Goal: Find contact information: Find contact information

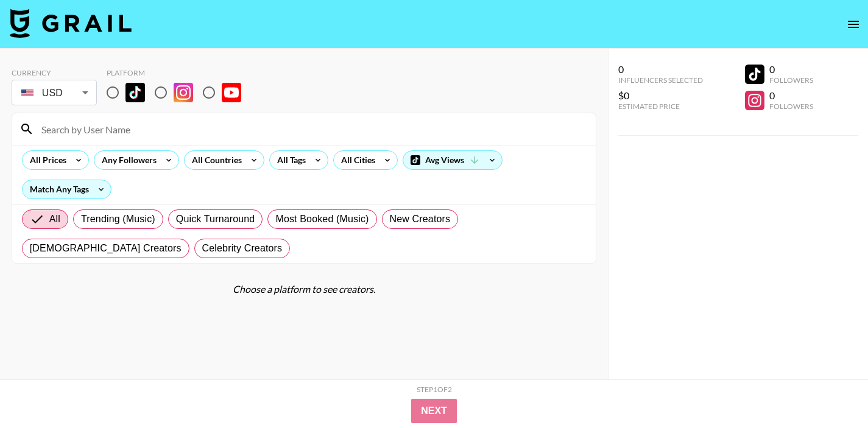
click at [107, 94] on input "radio" at bounding box center [113, 93] width 26 height 26
radio input "true"
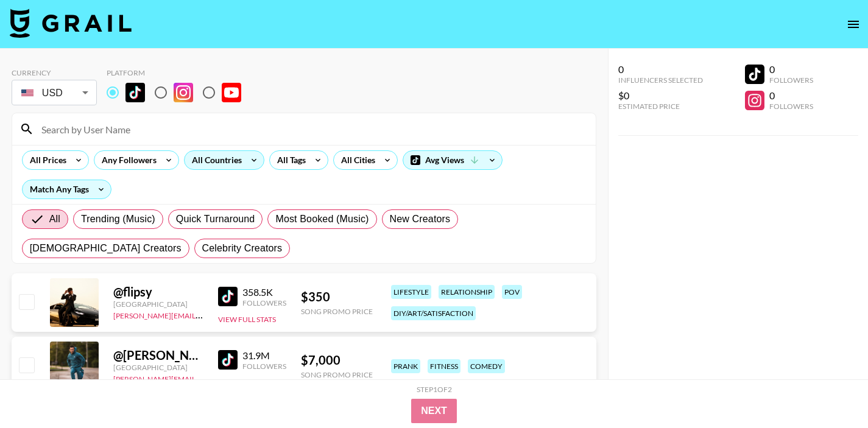
click at [235, 162] on div "All Countries" at bounding box center [215, 160] width 60 height 18
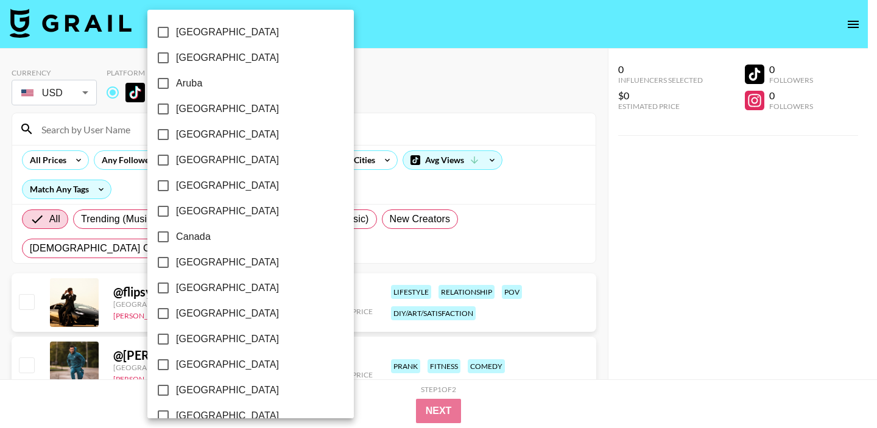
click at [363, 189] on div at bounding box center [438, 214] width 877 height 428
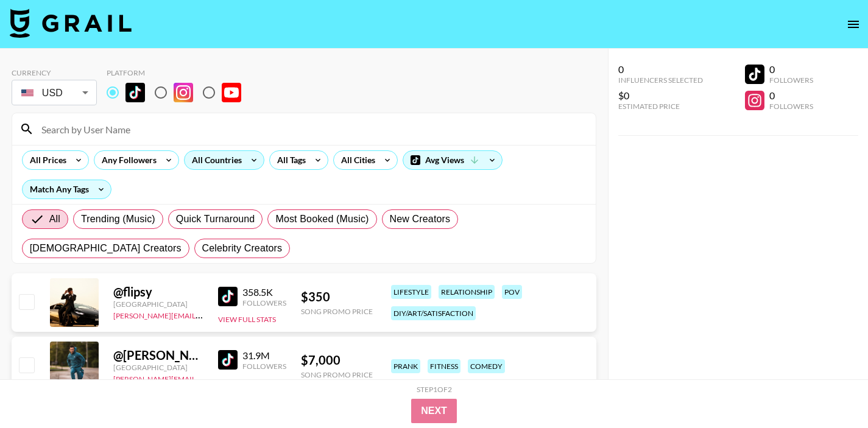
click at [219, 163] on div "All Countries" at bounding box center [215, 160] width 60 height 18
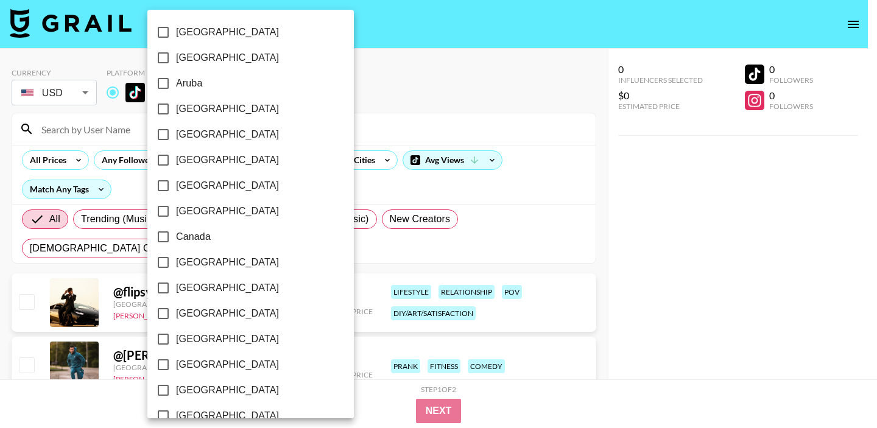
click at [194, 107] on span "[GEOGRAPHIC_DATA]" at bounding box center [227, 109] width 103 height 15
click at [176, 107] on input "[GEOGRAPHIC_DATA]" at bounding box center [163, 109] width 26 height 26
checkbox input "true"
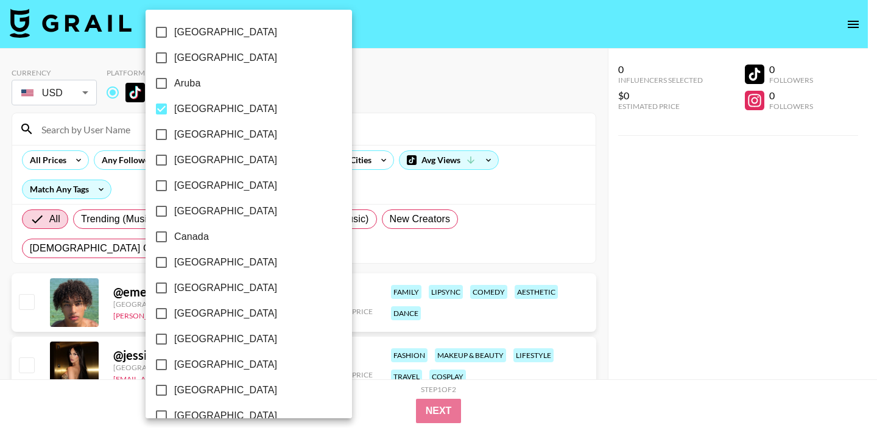
click at [365, 101] on div at bounding box center [438, 214] width 877 height 428
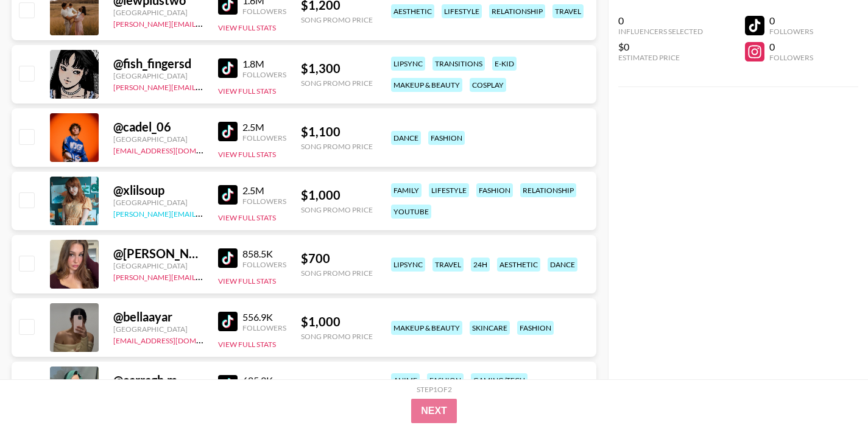
scroll to position [609, 0]
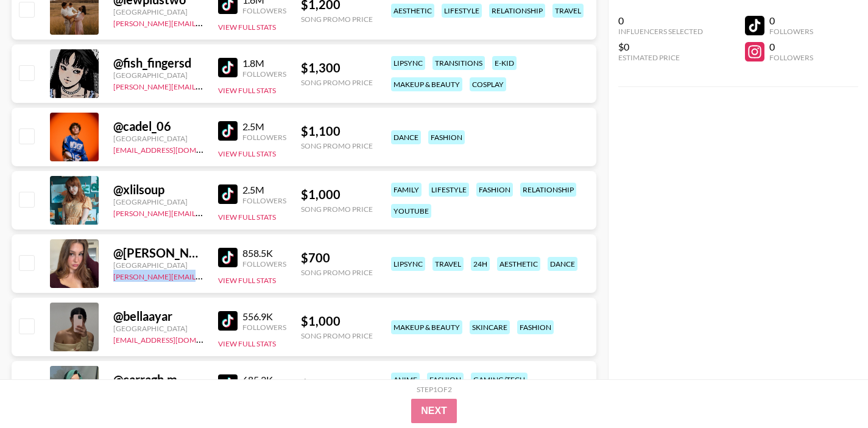
drag, startPoint x: 199, startPoint y: 277, endPoint x: 110, endPoint y: 281, distance: 89.1
click at [110, 281] on div "@ vanessa_knighttt Australia [PERSON_NAME][EMAIL_ADDRESS][DOMAIN_NAME] 858.5K F…" at bounding box center [304, 264] width 585 height 58
copy link "[PERSON_NAME][EMAIL_ADDRESS][DOMAIN_NAME]"
click at [218, 196] on img at bounding box center [227, 194] width 19 height 19
click at [198, 214] on div "[PERSON_NAME][EMAIL_ADDRESS][DOMAIN_NAME]" at bounding box center [158, 212] width 90 height 12
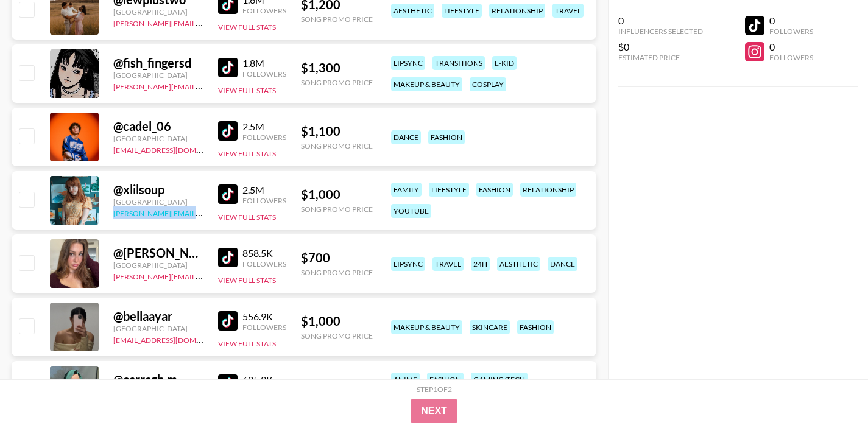
drag, startPoint x: 198, startPoint y: 214, endPoint x: 113, endPoint y: 217, distance: 85.3
click at [113, 217] on div "[PERSON_NAME][EMAIL_ADDRESS][DOMAIN_NAME]" at bounding box center [158, 212] width 90 height 12
click at [192, 214] on div "[PERSON_NAME][EMAIL_ADDRESS][DOMAIN_NAME]" at bounding box center [158, 212] width 90 height 12
drag, startPoint x: 192, startPoint y: 214, endPoint x: 111, endPoint y: 218, distance: 81.1
click at [111, 218] on div "@ xlilsoup [GEOGRAPHIC_DATA] [PERSON_NAME][EMAIL_ADDRESS][DOMAIN_NAME] 2.5M Fol…" at bounding box center [304, 200] width 585 height 58
